Goal: Task Accomplishment & Management: Manage account settings

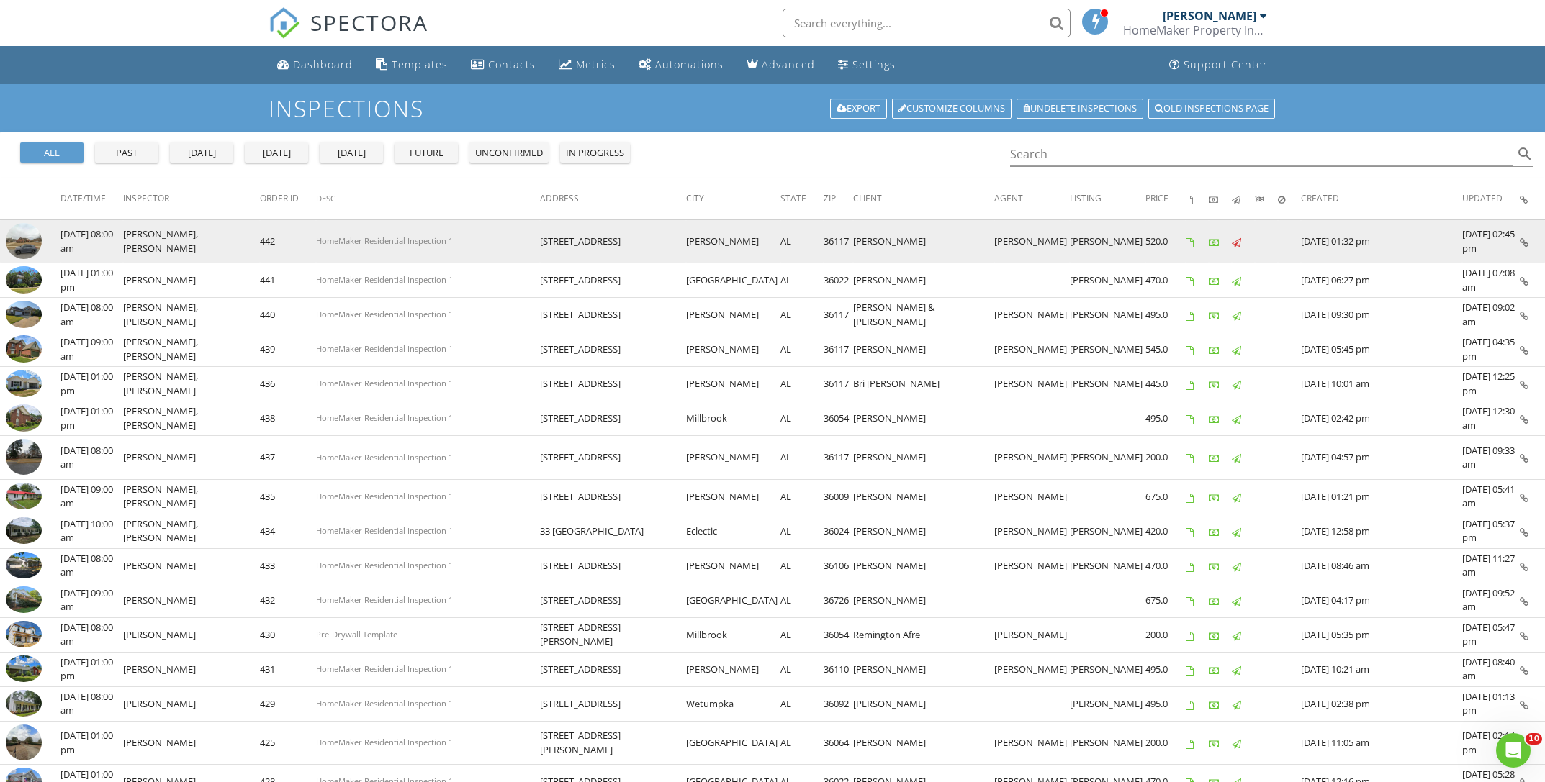
scroll to position [1, 0]
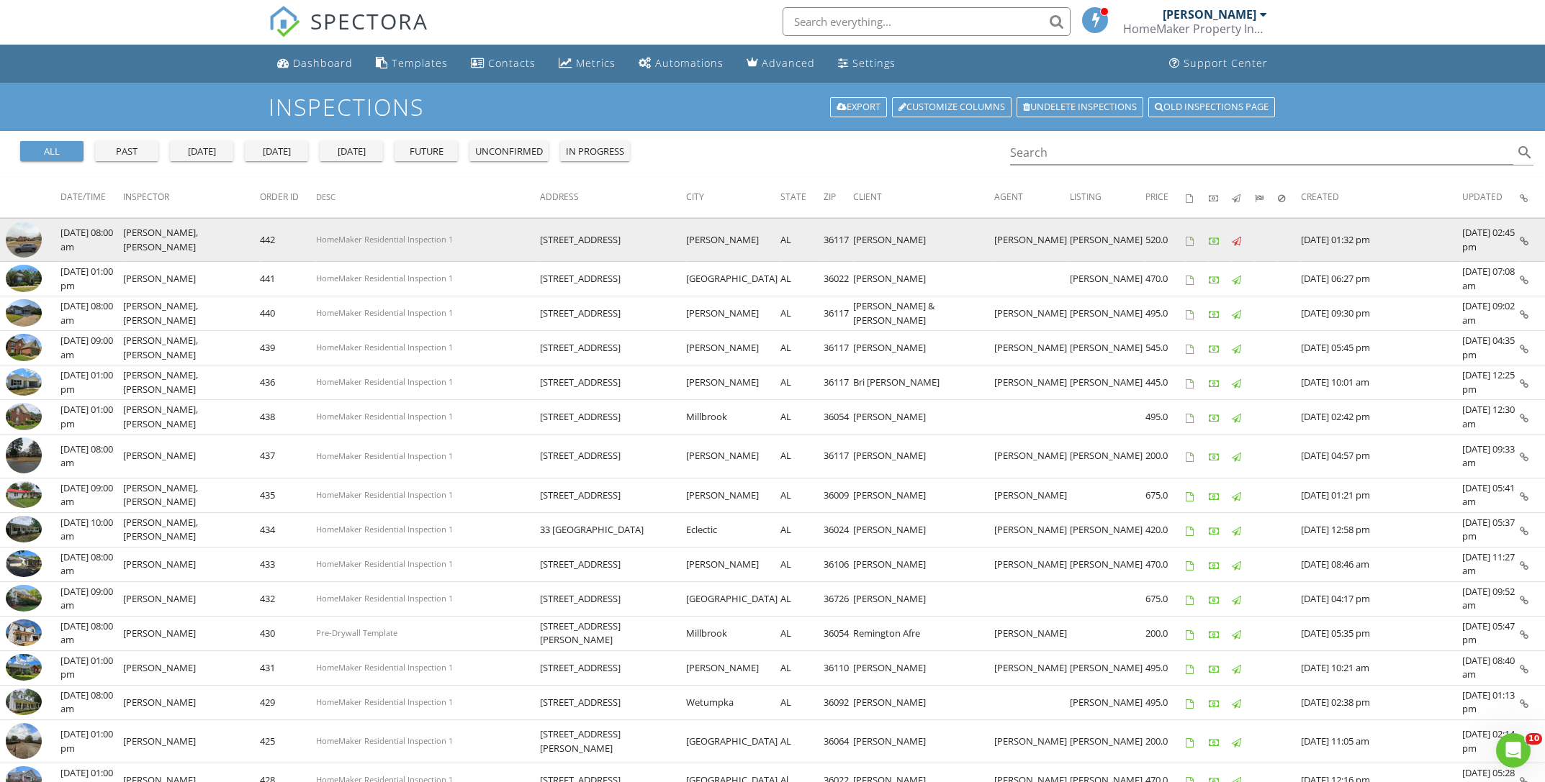
click at [30, 245] on img at bounding box center [24, 240] width 36 height 36
click at [21, 243] on img at bounding box center [24, 240] width 36 height 36
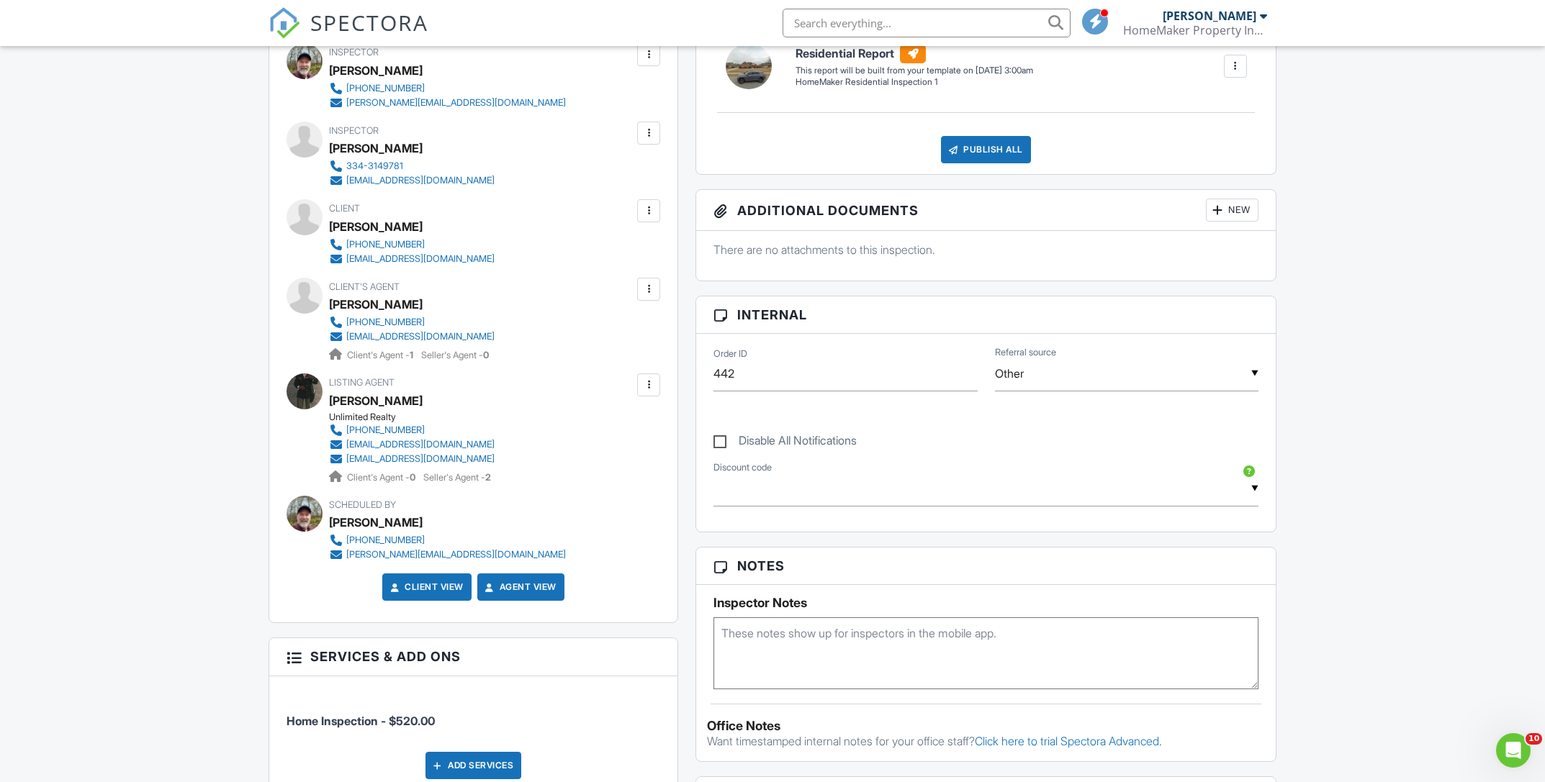
scroll to position [432, 0]
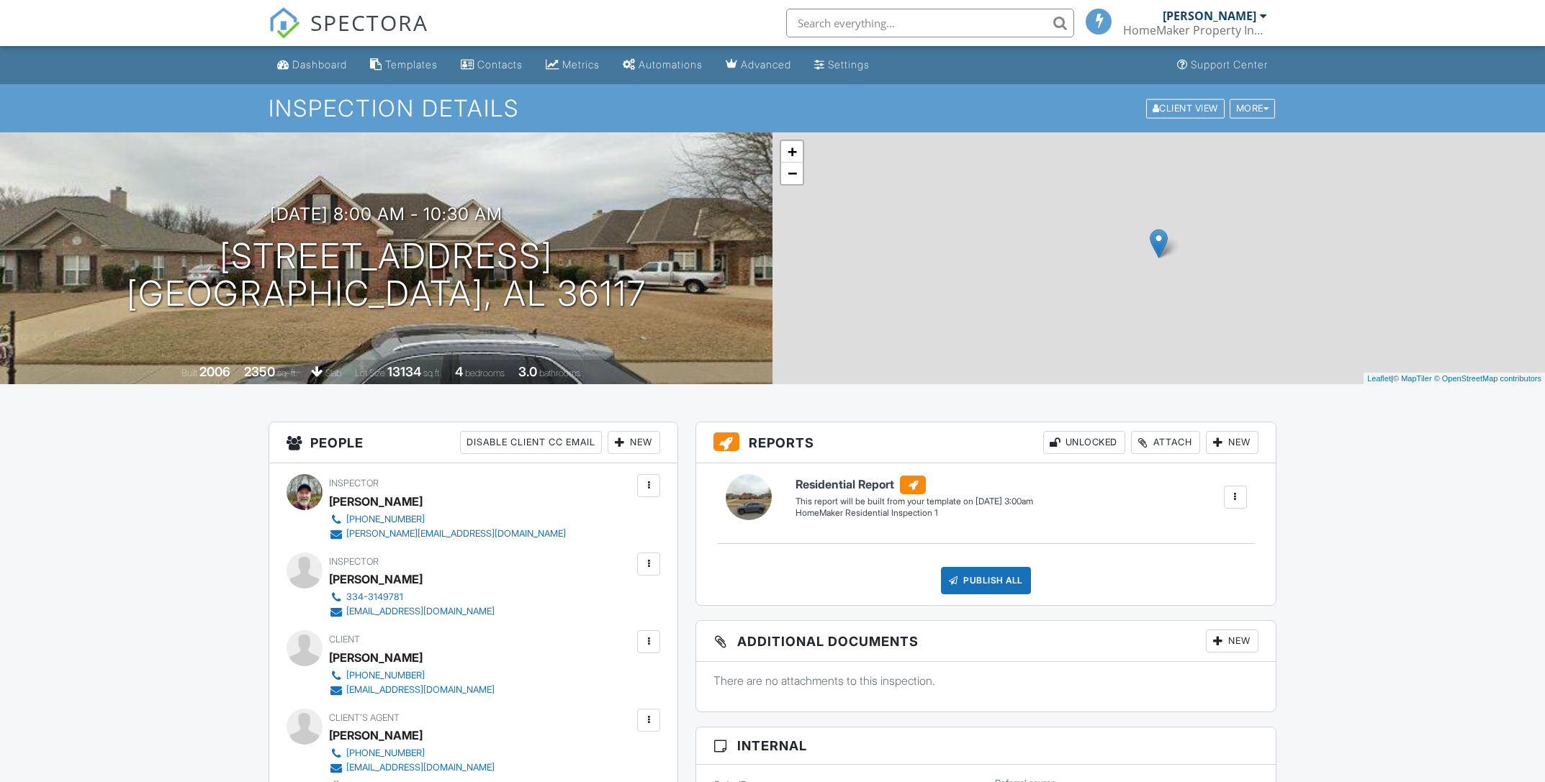
scroll to position [477, 0]
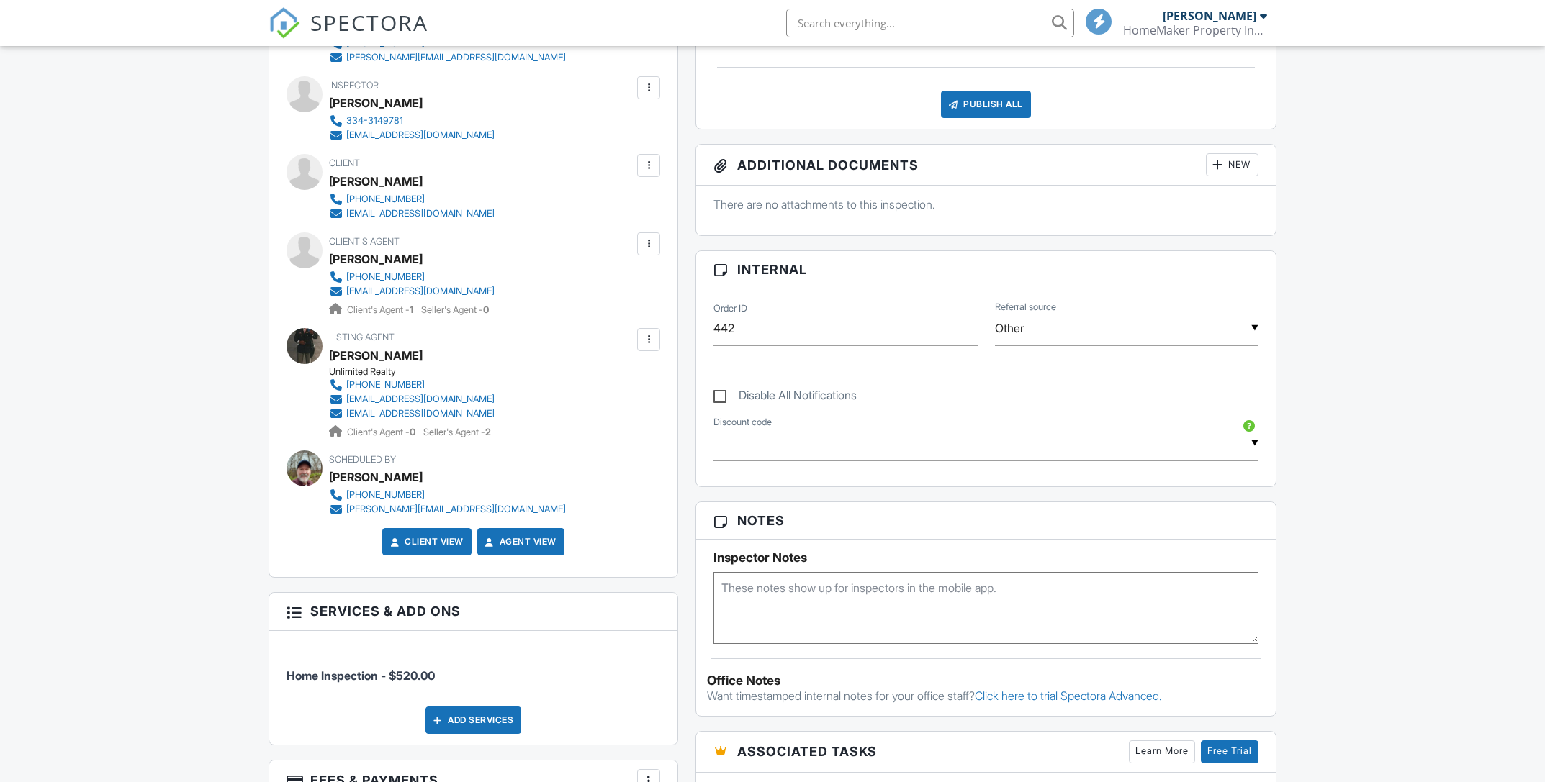
click at [766, 450] on input "text" at bounding box center [985, 443] width 545 height 35
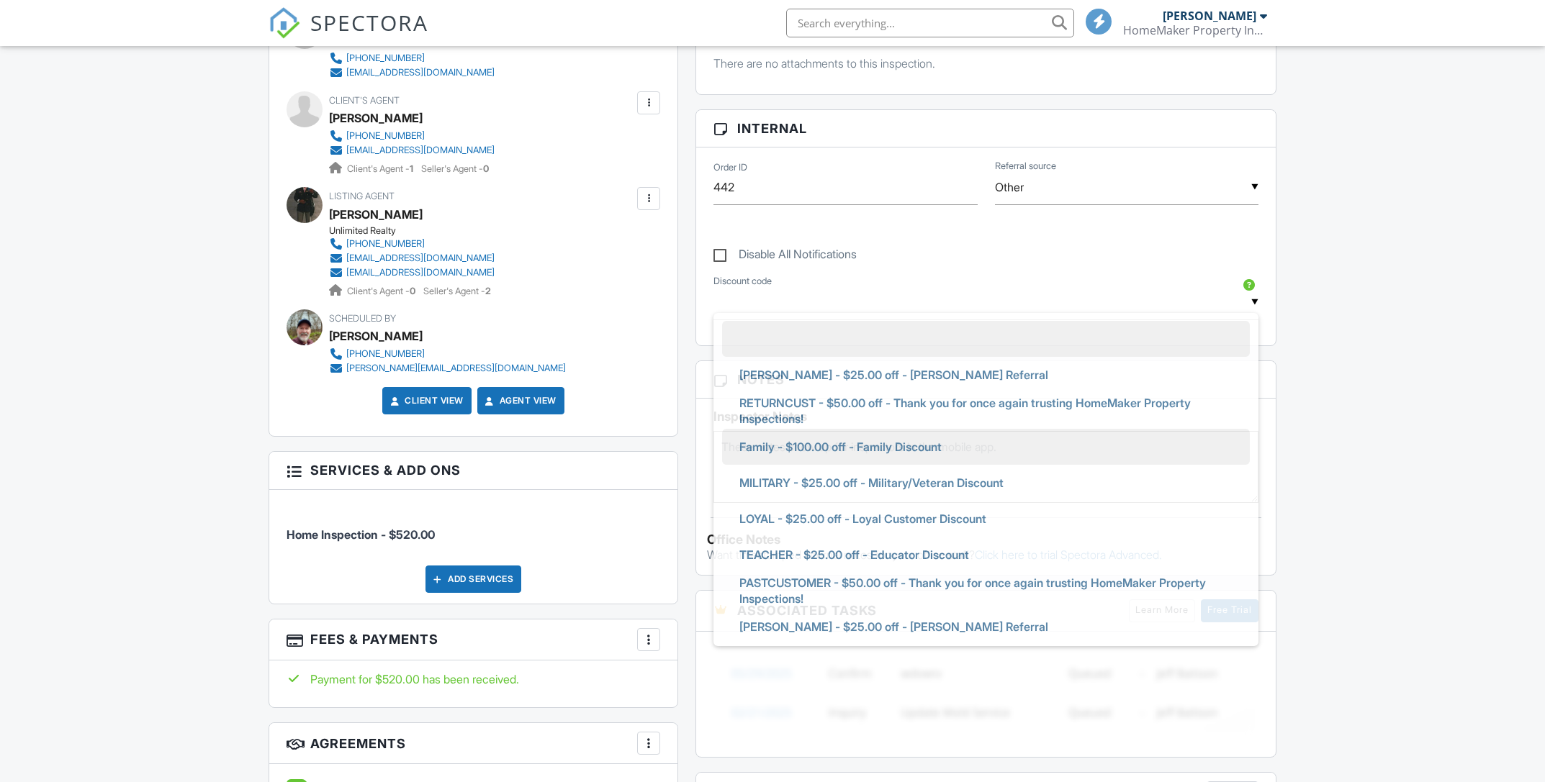
scroll to position [0, 0]
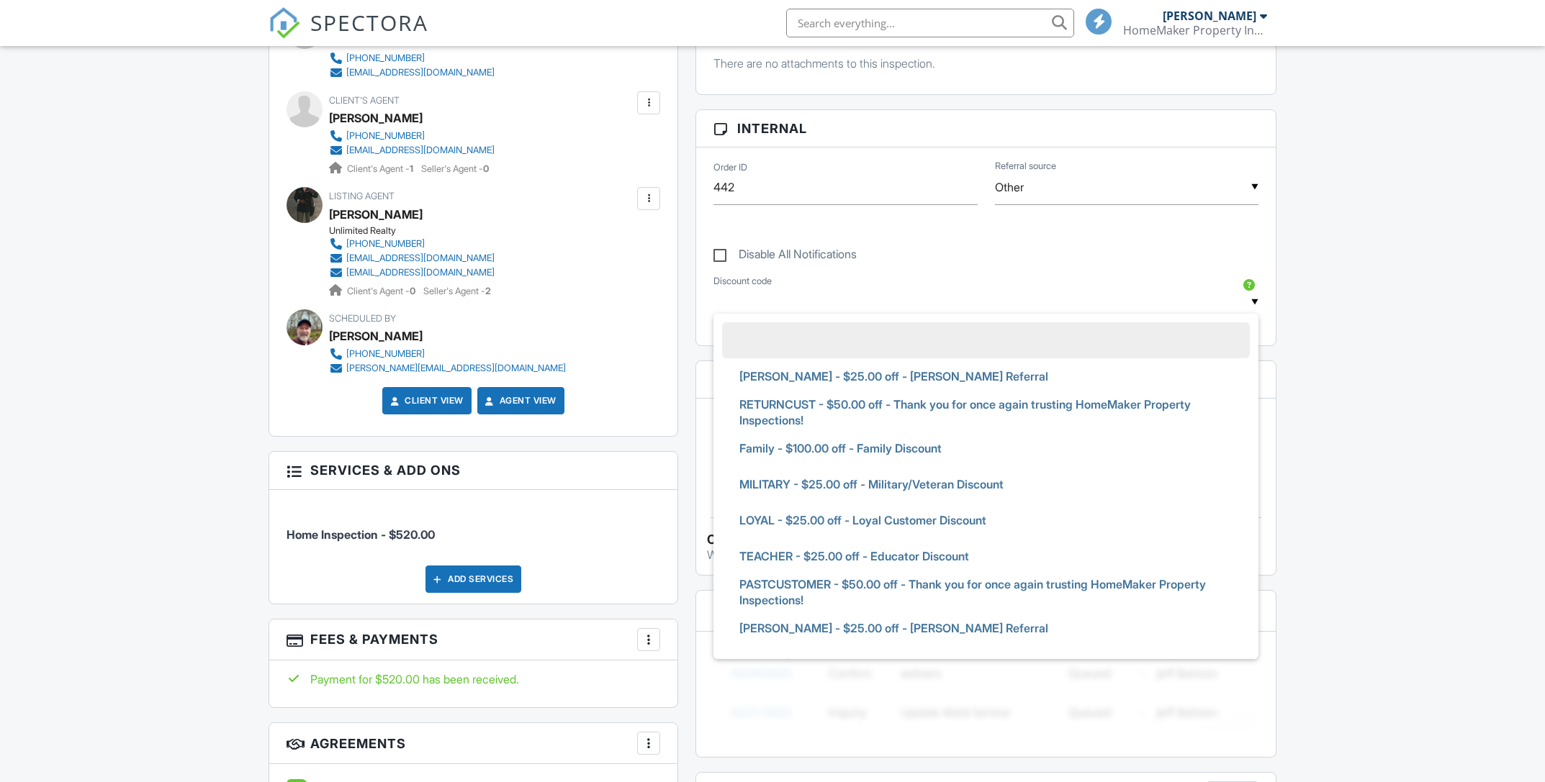
click at [682, 345] on div "People Disable Client CC Email New Client Add Another Person Inspector [PERSON_…" at bounding box center [473, 327] width 427 height 1046
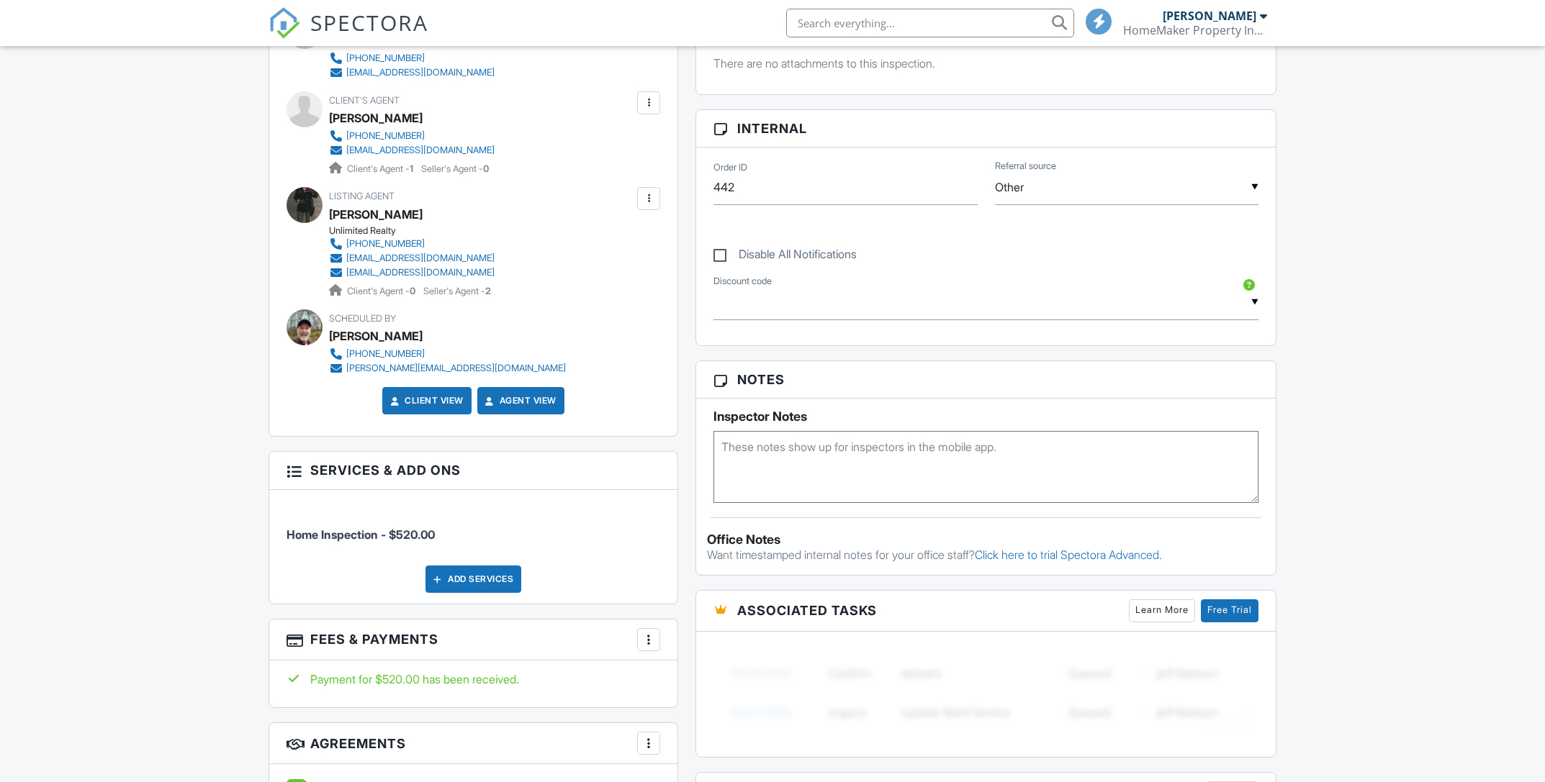
click at [692, 356] on div "Reports Unlocked Attach New Residential Report HomeMaker Residential Inspection…" at bounding box center [986, 402] width 598 height 1196
click at [752, 447] on textarea at bounding box center [985, 467] width 545 height 72
click at [723, 453] on textarea "back door should be open" at bounding box center [985, 467] width 545 height 72
click at [940, 449] on textarea "listing agent: back door should be open" at bounding box center [985, 467] width 545 height 72
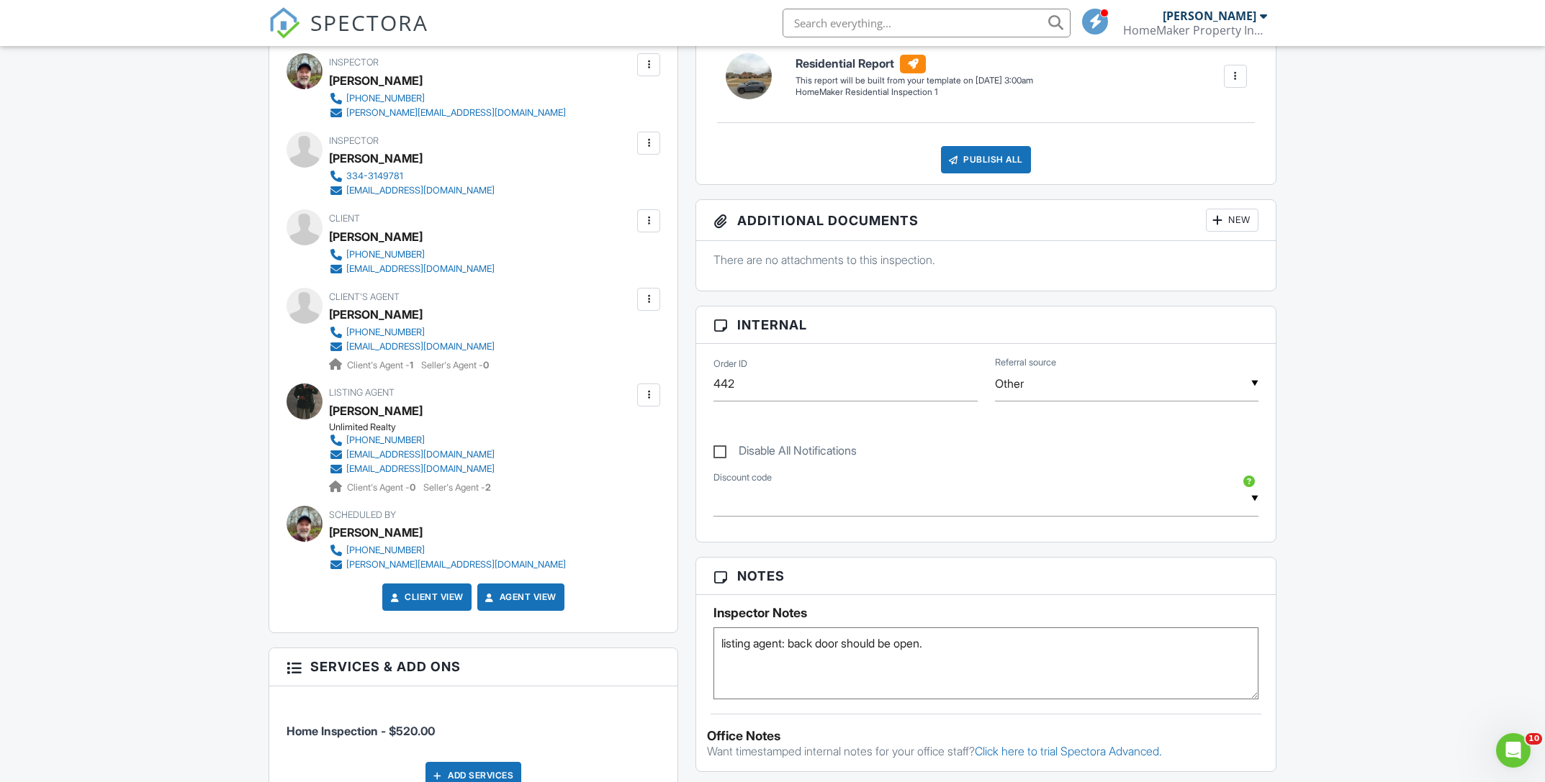
scroll to position [430, 0]
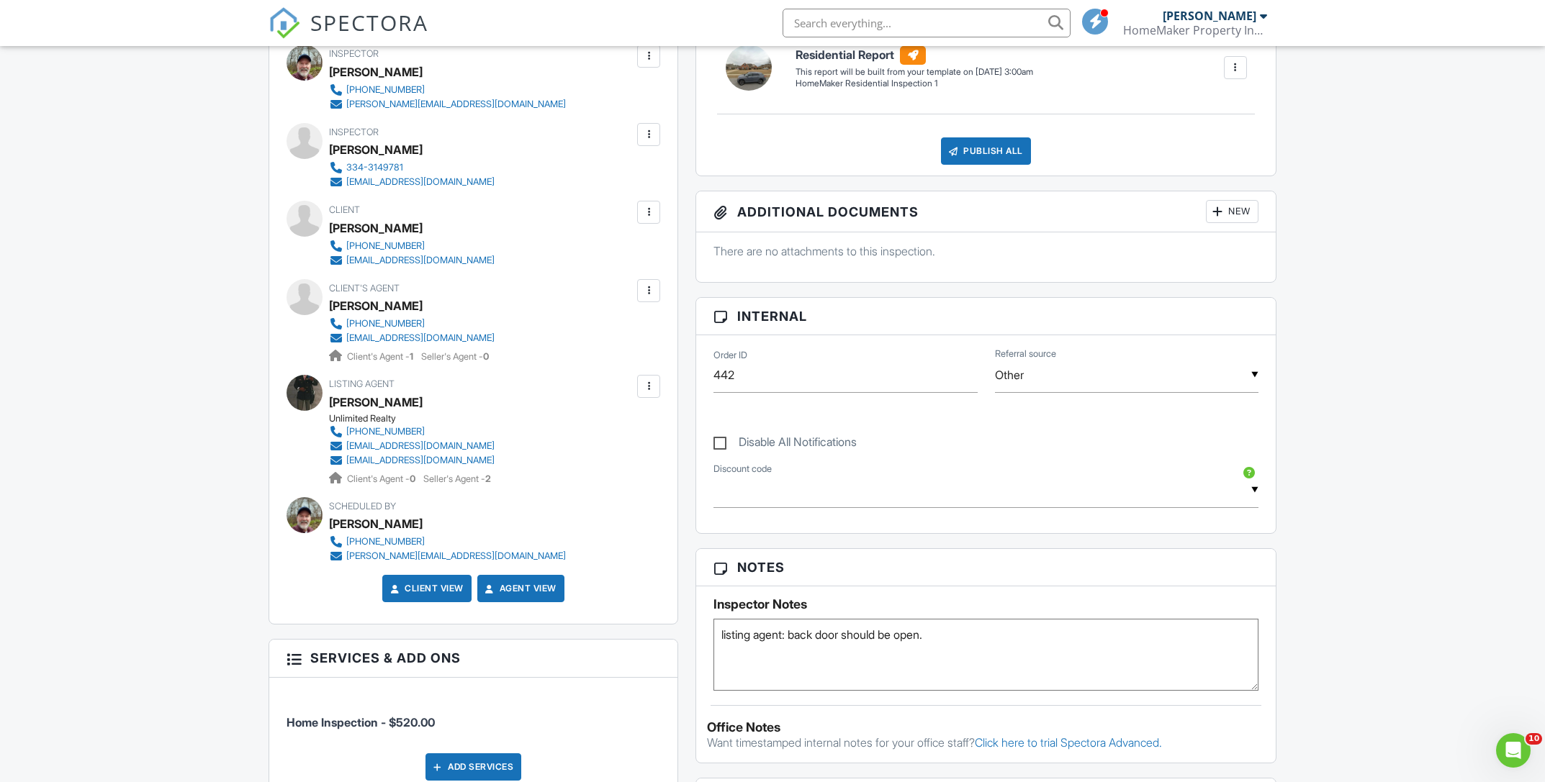
click at [795, 636] on textarea "listing agent: back door should be open." at bounding box center [985, 655] width 545 height 72
click at [944, 636] on textarea "listing agent: "back door should be open." at bounding box center [985, 655] width 545 height 72
click at [971, 662] on textarea "listing agent: "back door should be open."" at bounding box center [985, 655] width 545 height 72
type textarea "listing agent: "back door should be open.""
click at [1484, 413] on div "Dashboard Templates Contacts Metrics Automations Advanced Settings Support Cent…" at bounding box center [772, 708] width 1545 height 2185
